Goal: Task Accomplishment & Management: Manage account settings

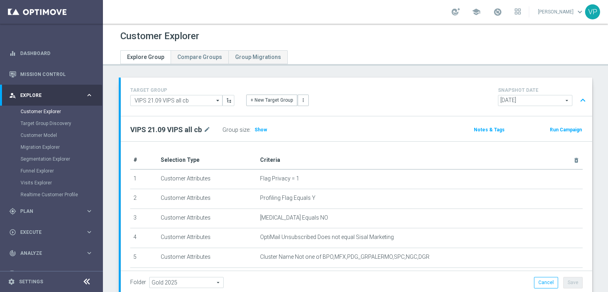
scroll to position [0, 142]
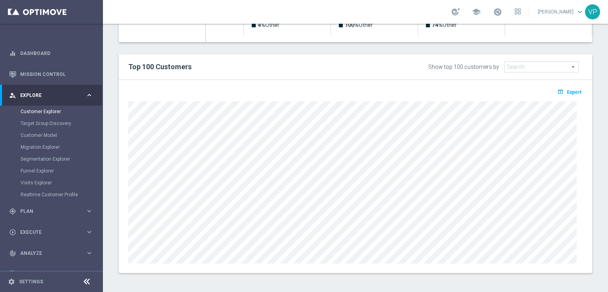
click at [406, 88] on div "open_in_browser Export" at bounding box center [356, 176] width 474 height 193
drag, startPoint x: 600, startPoint y: 199, endPoint x: 606, endPoint y: 198, distance: 6.1
click at [606, 198] on div "Customer Explorer Explore Group Compare Groups Group Migrations TARGET GROUP VI…" at bounding box center [355, 158] width 505 height 268
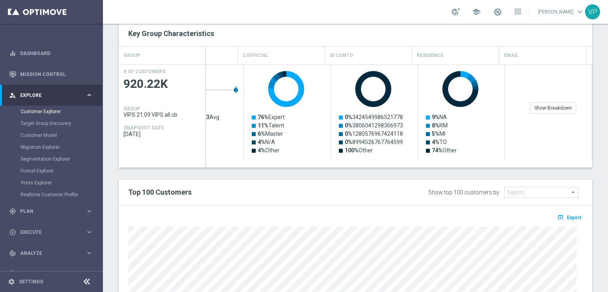
scroll to position [211, 0]
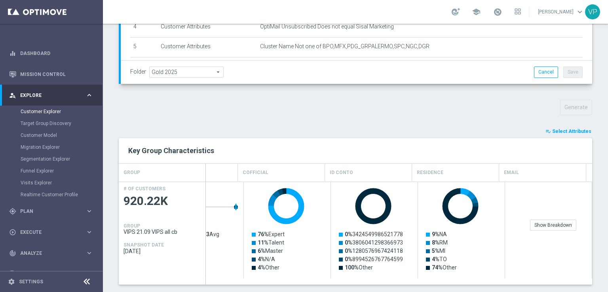
click at [572, 0] on div "school [PERSON_NAME] keyboard_arrow_down VP" at bounding box center [355, 12] width 505 height 24
click at [34, 208] on div "gps_fixed Plan" at bounding box center [47, 211] width 76 height 7
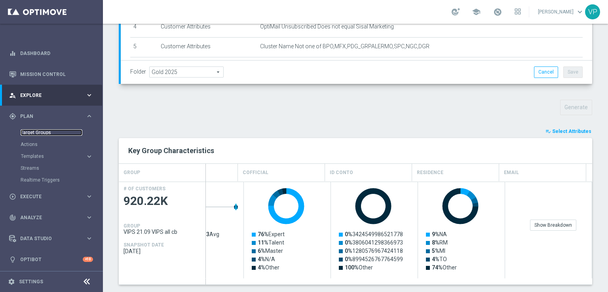
click at [63, 131] on link "Target Groups" at bounding box center [52, 132] width 62 height 6
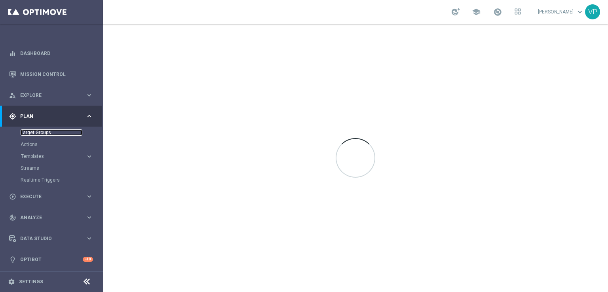
click at [32, 135] on link "Target Groups" at bounding box center [52, 132] width 62 height 6
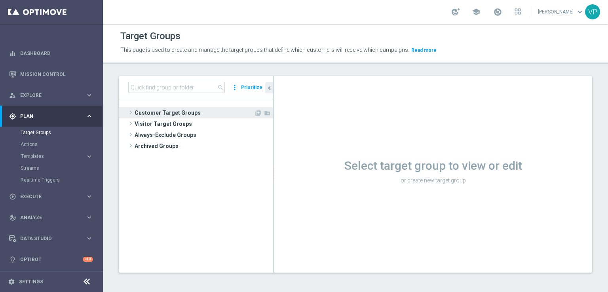
click at [132, 112] on span at bounding box center [131, 113] width 8 height 10
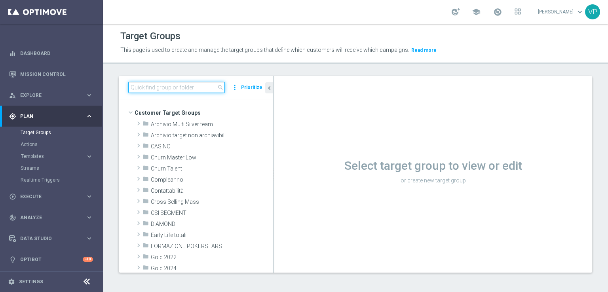
click at [187, 89] on input at bounding box center [176, 87] width 97 height 11
type input "workshop"
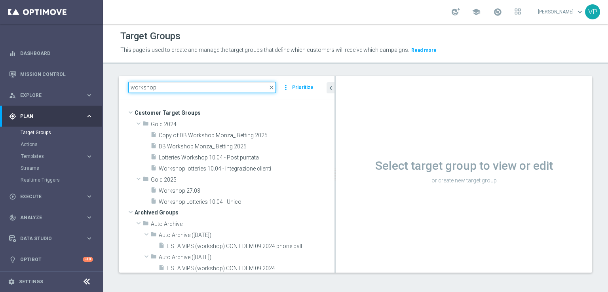
drag, startPoint x: 273, startPoint y: 146, endPoint x: 331, endPoint y: 155, distance: 58.0
click at [342, 154] on as-split "workshop close more_vert Prioritize Customer Target Groups library_add create_n…" at bounding box center [356, 174] width 474 height 197
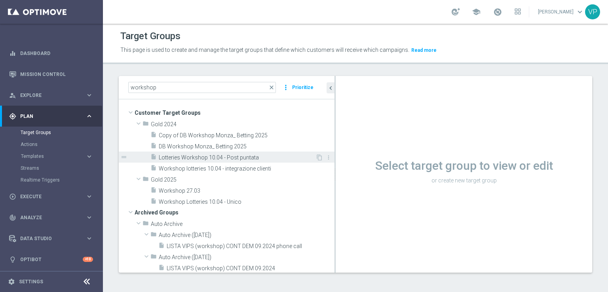
click at [223, 155] on span "Lotteries Workshop 10.04 - Post puntata" at bounding box center [237, 157] width 157 height 7
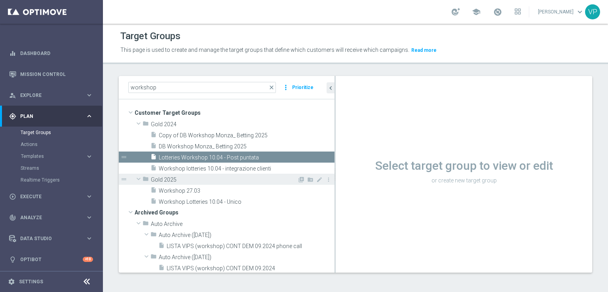
drag, startPoint x: 234, startPoint y: 167, endPoint x: 289, endPoint y: 175, distance: 55.7
click at [234, 167] on span "Workshop lotteries 10.04 - integrazione clienti" at bounding box center [247, 168] width 176 height 7
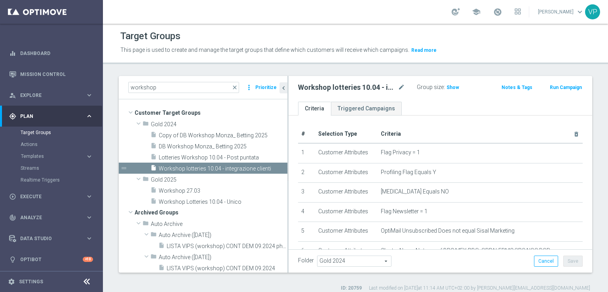
drag, startPoint x: 335, startPoint y: 146, endPoint x: 282, endPoint y: 141, distance: 53.8
click at [287, 141] on div at bounding box center [287, 174] width 1 height 197
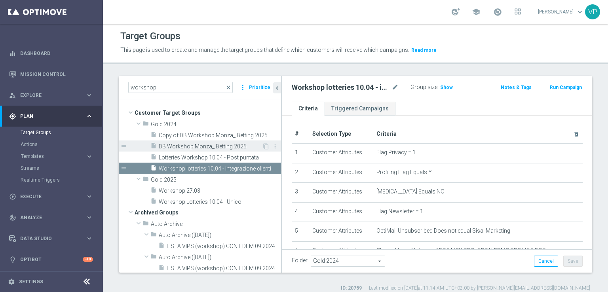
click at [215, 144] on span "DB Workshop Monza_ Betting 2025" at bounding box center [210, 146] width 103 height 7
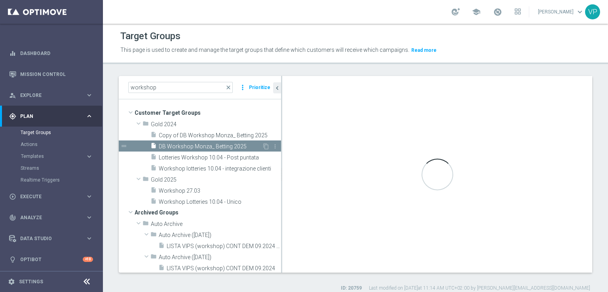
type textarea "(1 and 2 and 3 and 4 and 5 and 6 and 7 and 8 and 9 and 10 and 11 and 12 and 13 …"
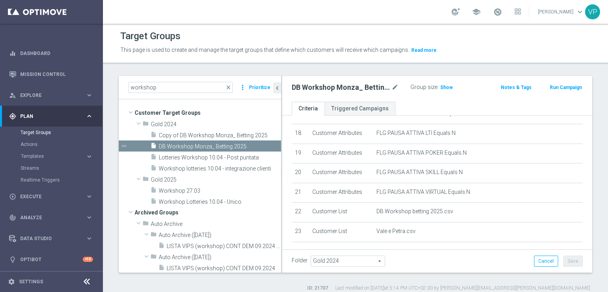
scroll to position [369, 0]
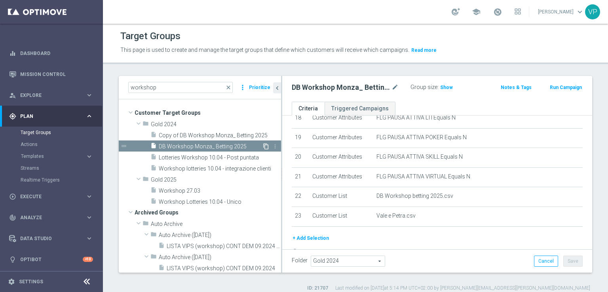
click at [263, 148] on icon "content_copy" at bounding box center [266, 146] width 6 height 6
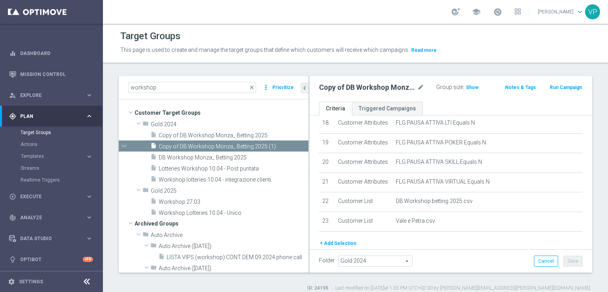
scroll to position [460, 0]
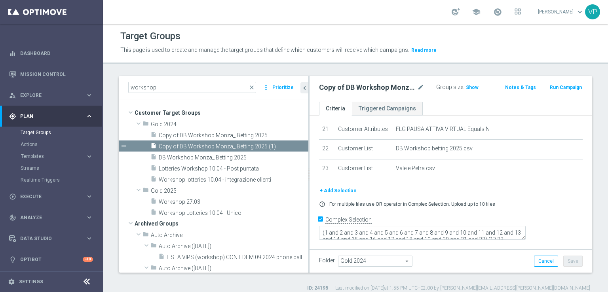
drag, startPoint x: 282, startPoint y: 127, endPoint x: 325, endPoint y: 128, distance: 42.8
click at [325, 128] on as-split "workshop close more_vert Prioritize Customer Target Groups library_add create_n…" at bounding box center [356, 174] width 474 height 197
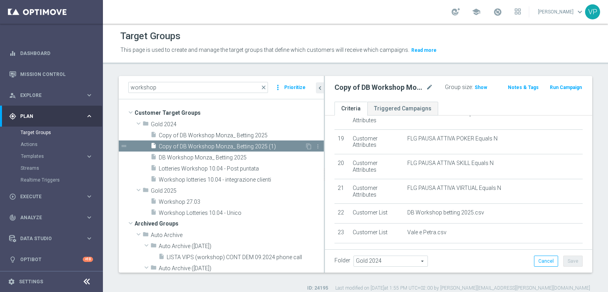
click at [274, 146] on span "Copy of DB Workshop Monza_ Betting 2025 (1)" at bounding box center [232, 146] width 146 height 7
click at [426, 84] on icon "mode_edit" at bounding box center [429, 88] width 7 height 10
click at [405, 86] on input "Copy of DB Workshop Monza_ Betting 2025 (1)" at bounding box center [376, 88] width 83 height 11
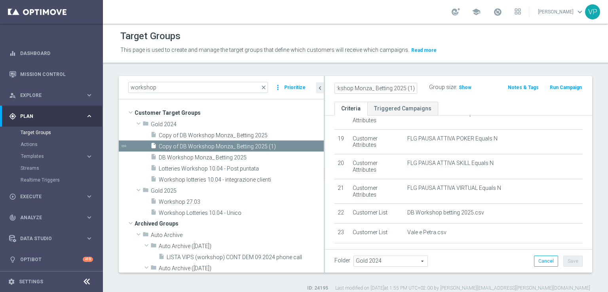
click at [405, 86] on input "Copy of DB Workshop Monza_ Betting 2025 (1)" at bounding box center [376, 88] width 83 height 11
type input "Workshop Courmayer"
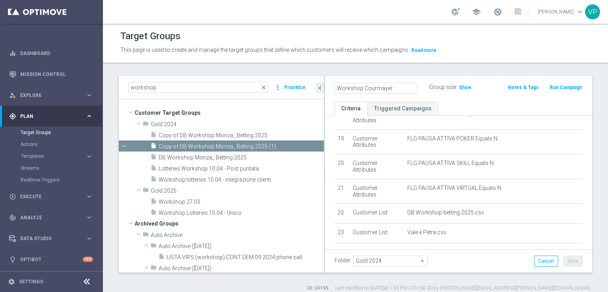
click at [475, 107] on ul "Criteria Triggered Campaigns" at bounding box center [458, 109] width 267 height 14
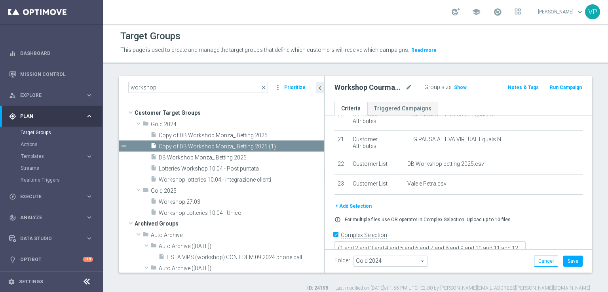
click at [526, 242] on textarea "(1 and 2 and 3 and 4 and 5 and 6 and 7 and 8 and 9 and 10 and 11 and 12 and 13 …" at bounding box center [430, 249] width 191 height 14
drag, startPoint x: 567, startPoint y: 233, endPoint x: 568, endPoint y: 261, distance: 27.8
click at [568, 261] on div "Workshop Courmayer mode_edit Group size : Show Notes & Tags Run Campaign Criter…" at bounding box center [458, 174] width 267 height 197
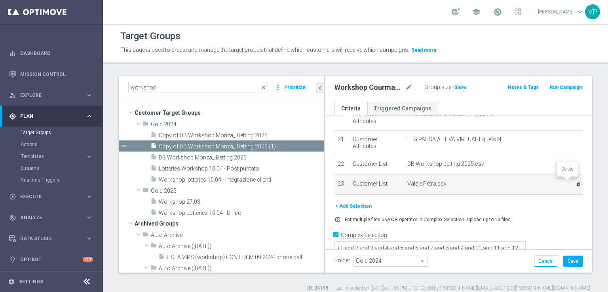
click at [576, 182] on icon "delete_forever" at bounding box center [579, 184] width 6 height 6
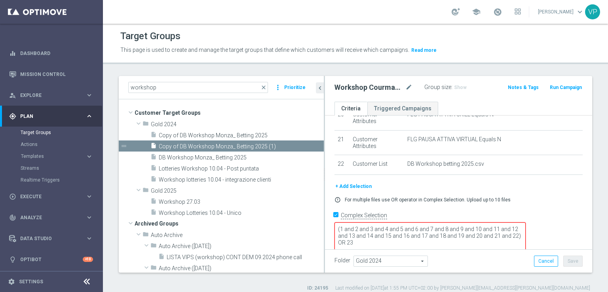
click at [435, 230] on textarea "(1 and 2 and 3 and 4 and 5 and 6 and 7 and 8 and 9 and 10 and 11 and 12 and 13 …" at bounding box center [430, 243] width 191 height 41
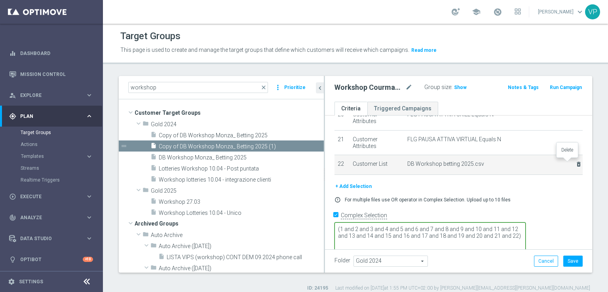
type textarea "(1 and 2 and 3 and 4 and 5 and 6 and 7 and 8 and 9 and 10 and 11 and 12 and 13 …"
click at [576, 164] on icon "delete_forever" at bounding box center [579, 164] width 6 height 6
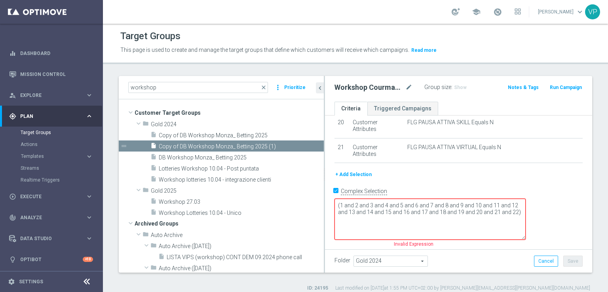
scroll to position [486, 0]
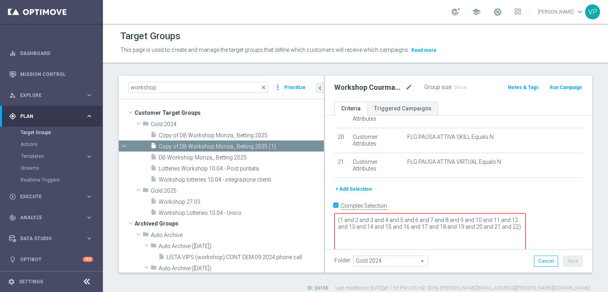
click at [350, 187] on button "+ Add Selection" at bounding box center [354, 189] width 38 height 9
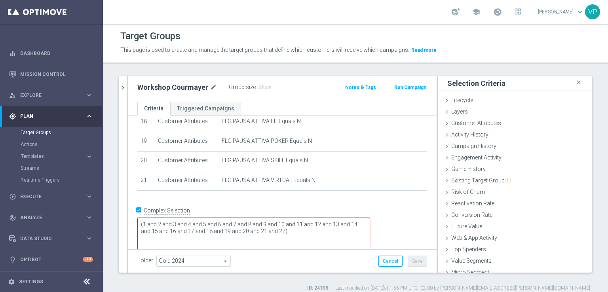
scroll to position [17, 0]
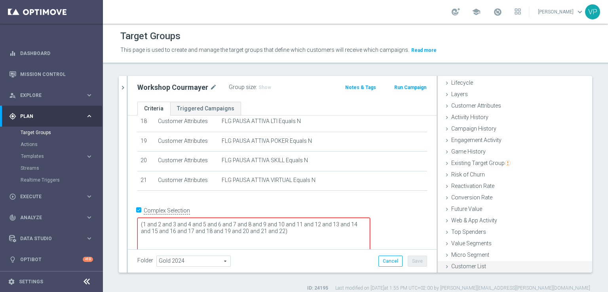
click at [444, 264] on icon at bounding box center [447, 267] width 6 height 6
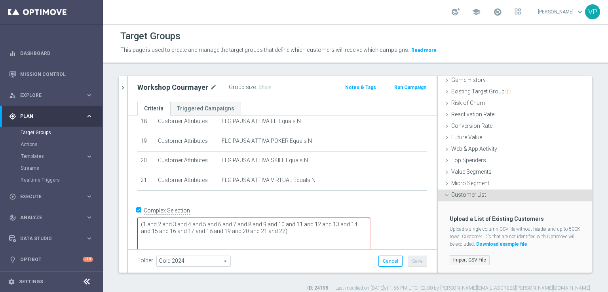
click at [464, 262] on label "Import CSV File" at bounding box center [470, 260] width 40 height 10
click at [0, 0] on input "Import CSV File" at bounding box center [0, 0] width 0 height 0
click at [462, 262] on label "Import CSV File" at bounding box center [470, 260] width 40 height 10
click at [0, 0] on input "Import CSV File" at bounding box center [0, 0] width 0 height 0
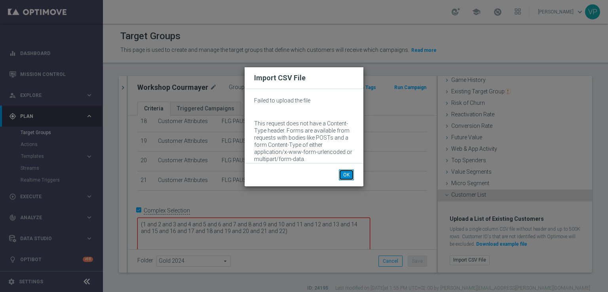
click at [339, 174] on button "OK" at bounding box center [346, 174] width 15 height 11
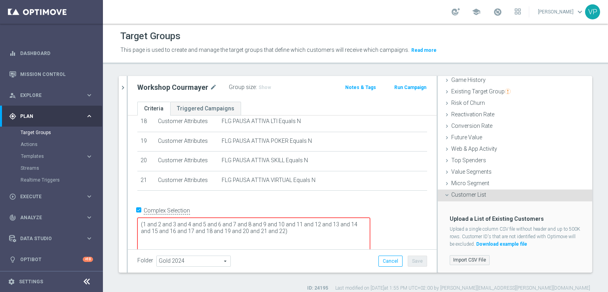
click at [465, 262] on label "Import CSV File" at bounding box center [470, 260] width 40 height 10
click at [0, 0] on input "Import CSV File" at bounding box center [0, 0] width 0 height 0
click at [467, 256] on label "Import CSV File" at bounding box center [470, 260] width 40 height 10
click at [0, 0] on input "Import CSV File" at bounding box center [0, 0] width 0 height 0
click at [479, 261] on label "Import CSV File" at bounding box center [470, 260] width 40 height 10
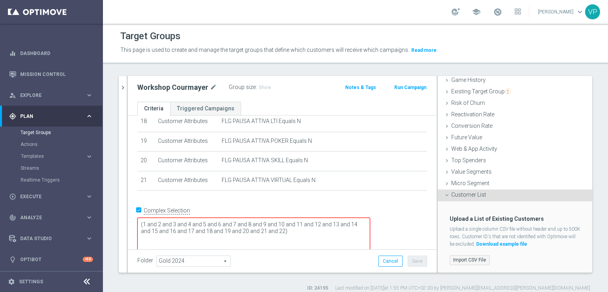
click at [0, 0] on input "Import CSV File" at bounding box center [0, 0] width 0 height 0
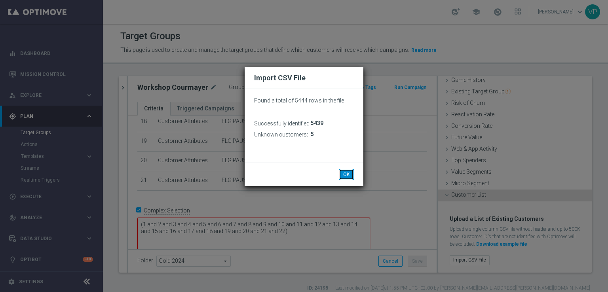
click at [350, 179] on button "OK" at bounding box center [346, 174] width 15 height 11
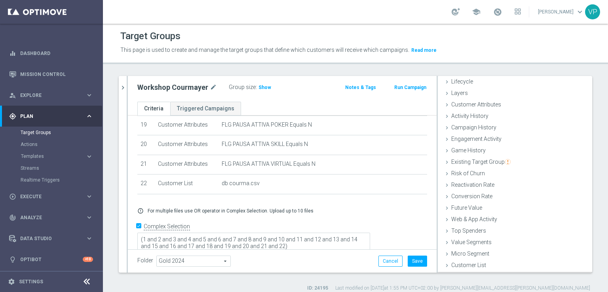
scroll to position [17, 0]
click at [415, 261] on button "Save" at bounding box center [417, 261] width 19 height 11
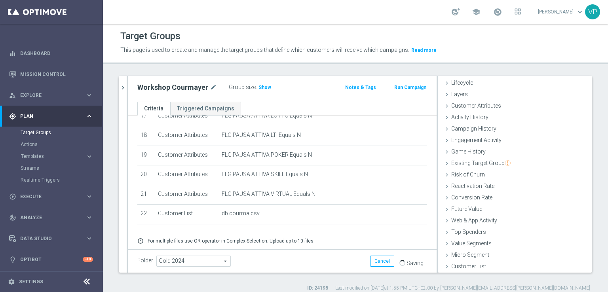
scroll to position [396, 0]
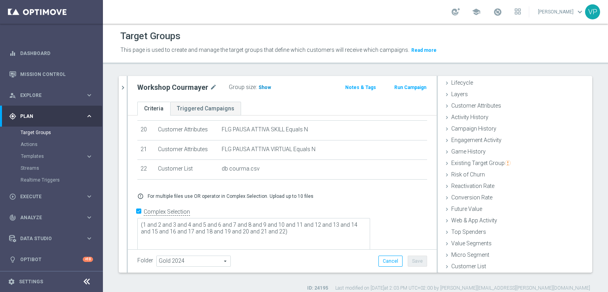
click at [266, 85] on span "Show" at bounding box center [265, 88] width 13 height 6
